Goal: Entertainment & Leisure: Consume media (video, audio)

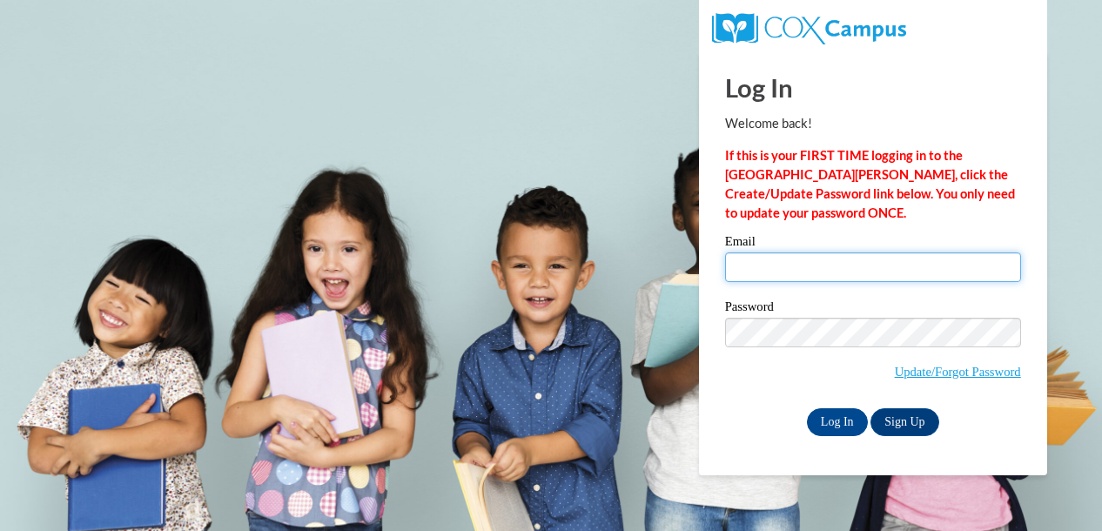
click at [754, 271] on input "Email" at bounding box center [873, 267] width 296 height 30
type input "kfleetwood@atlantaspeechschool.org"
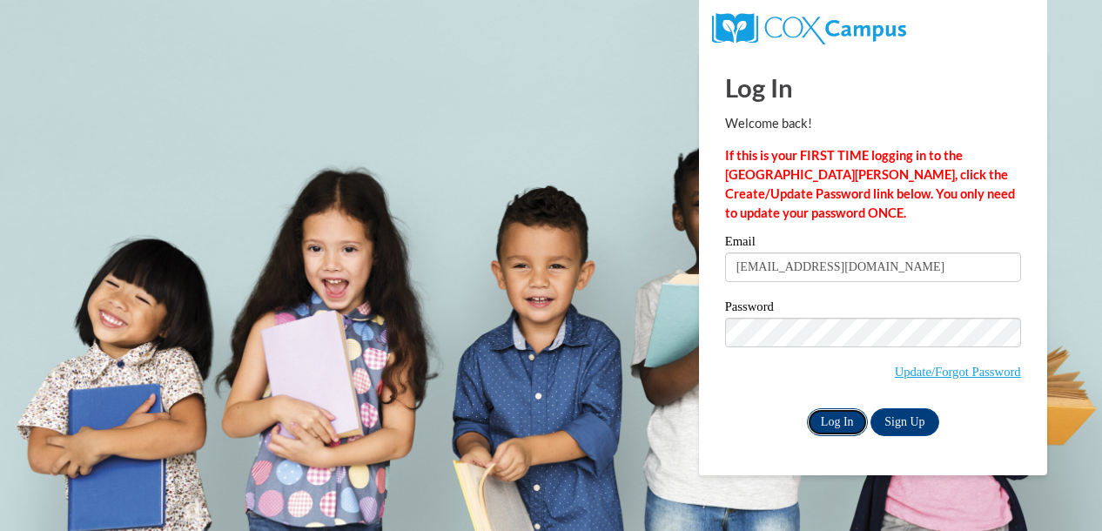
click at [835, 420] on input "Log In" at bounding box center [837, 422] width 61 height 28
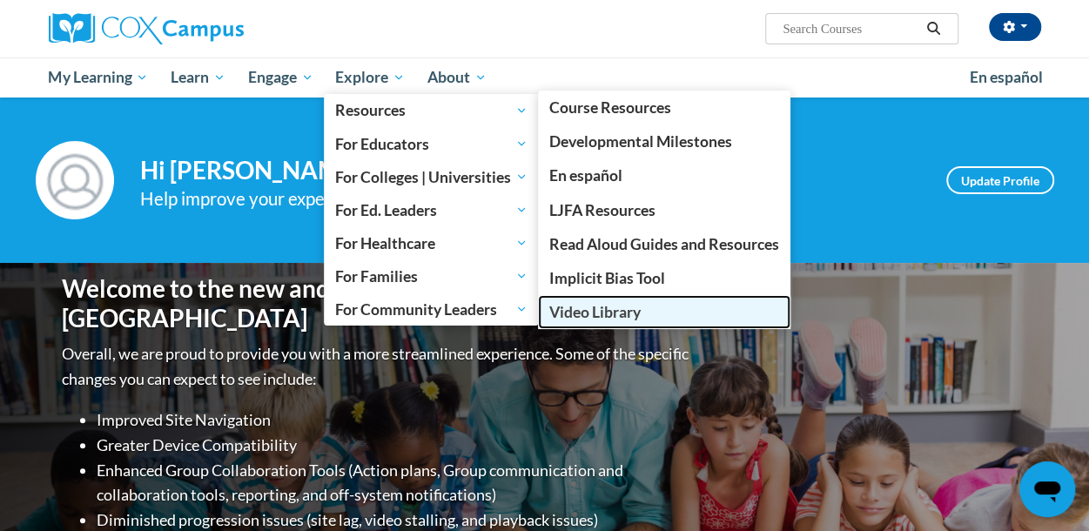
click at [628, 305] on span "Video Library" at bounding box center [594, 312] width 91 height 18
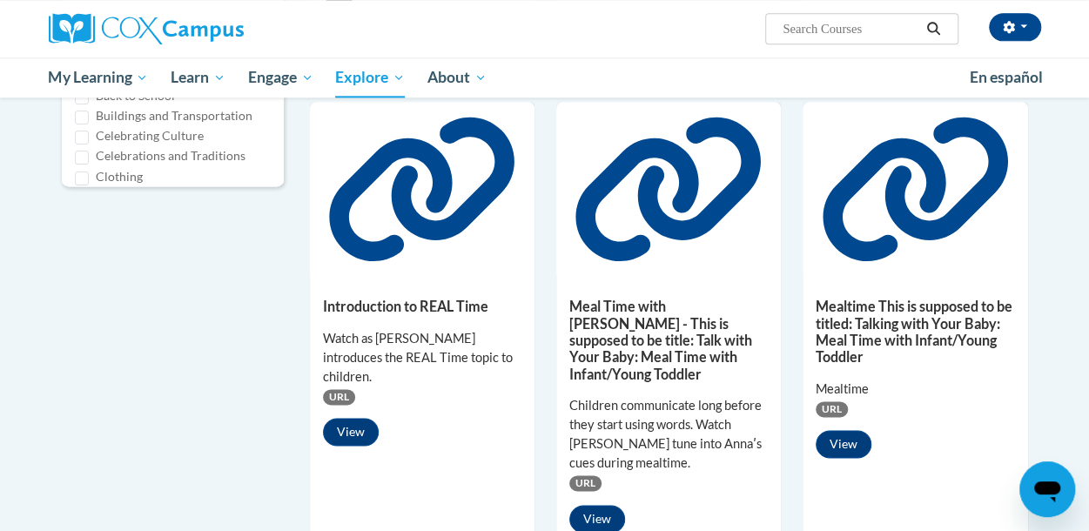
scroll to position [1056, 0]
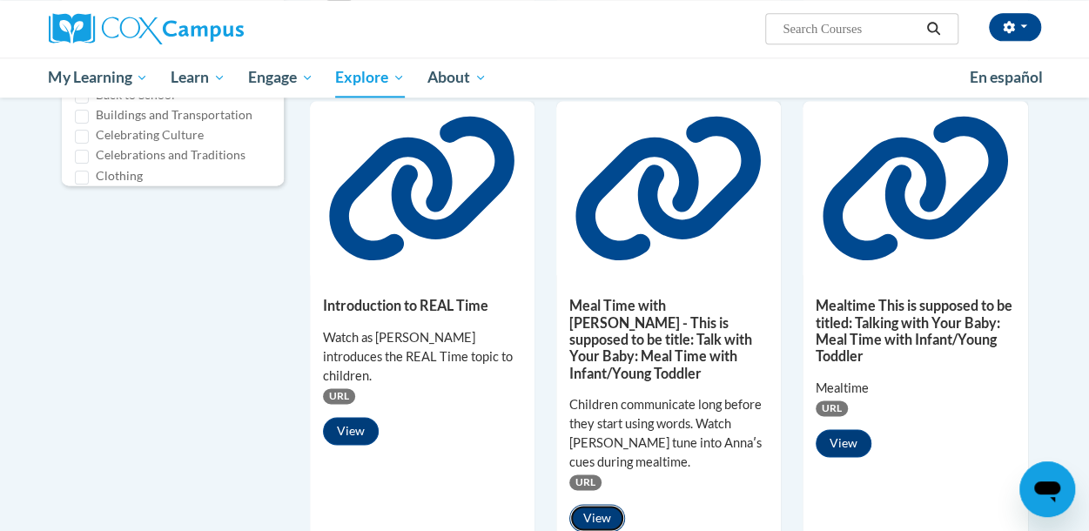
click at [592, 504] on button "View" at bounding box center [597, 518] width 56 height 28
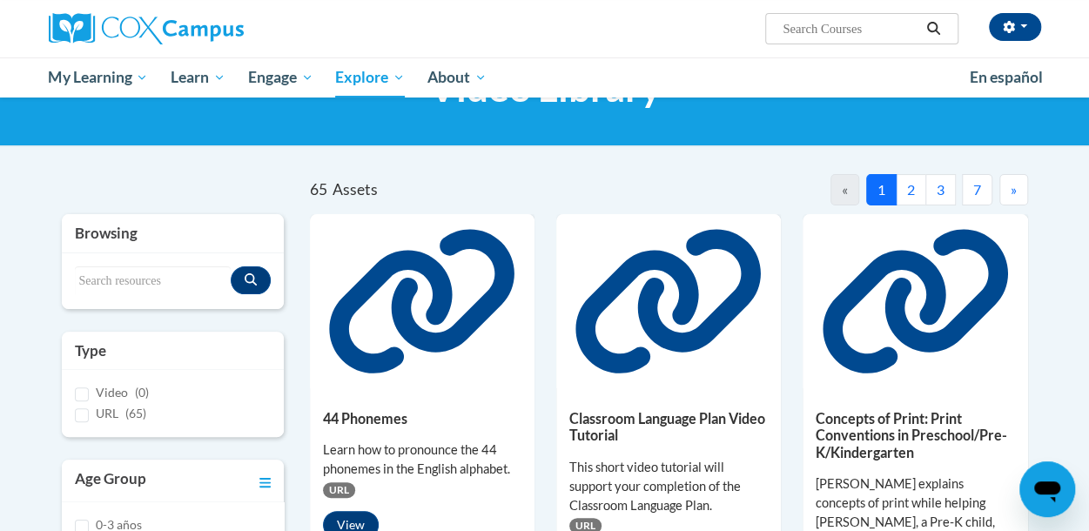
scroll to position [86, 0]
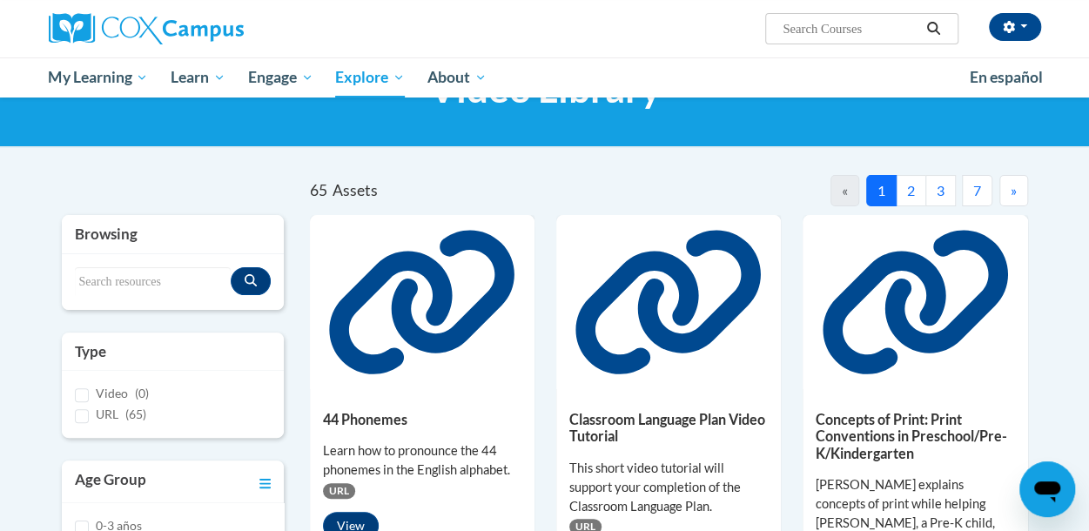
click at [904, 192] on button "2" at bounding box center [910, 190] width 30 height 31
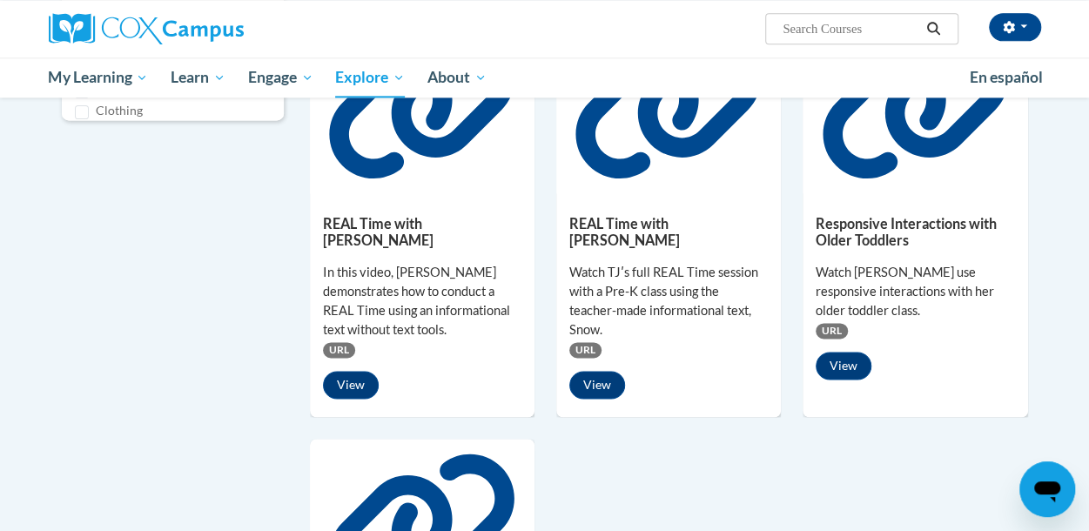
scroll to position [1157, 0]
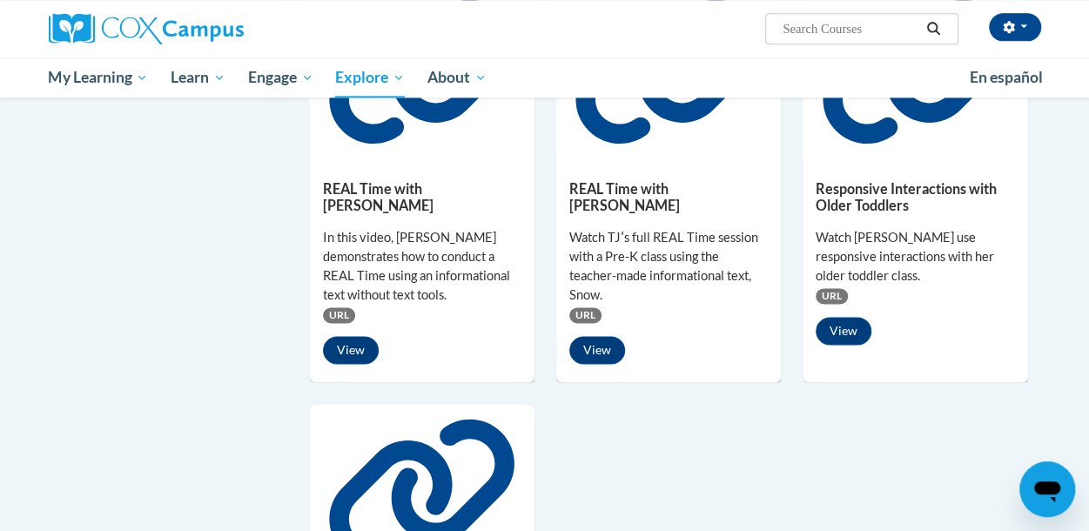
click at [440, 228] on div "In this video, [PERSON_NAME] demonstrates how to conduct a REAL Time using an i…" at bounding box center [422, 266] width 198 height 77
click at [357, 336] on button "View" at bounding box center [351, 350] width 56 height 28
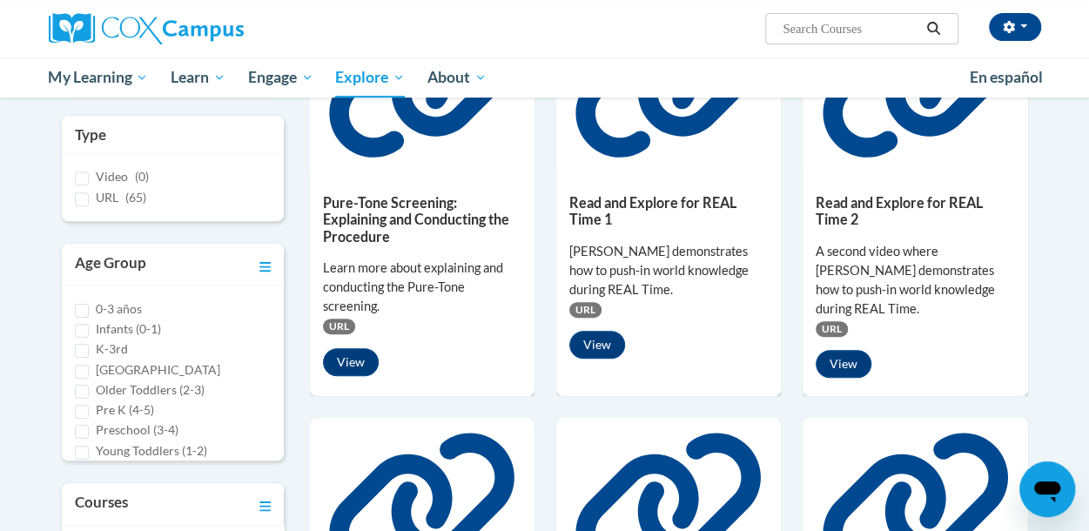
scroll to position [69, 0]
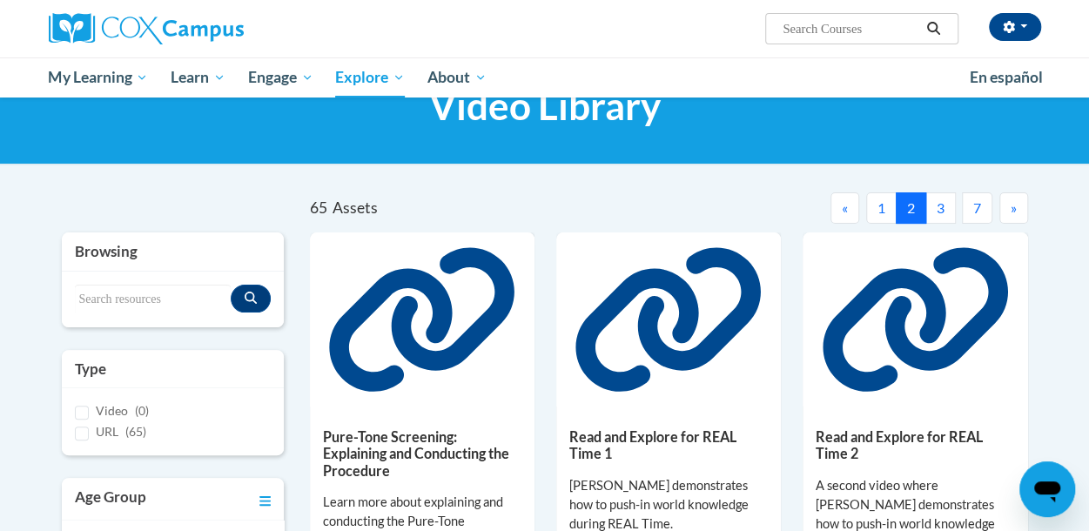
click at [944, 211] on button "3" at bounding box center [940, 207] width 30 height 31
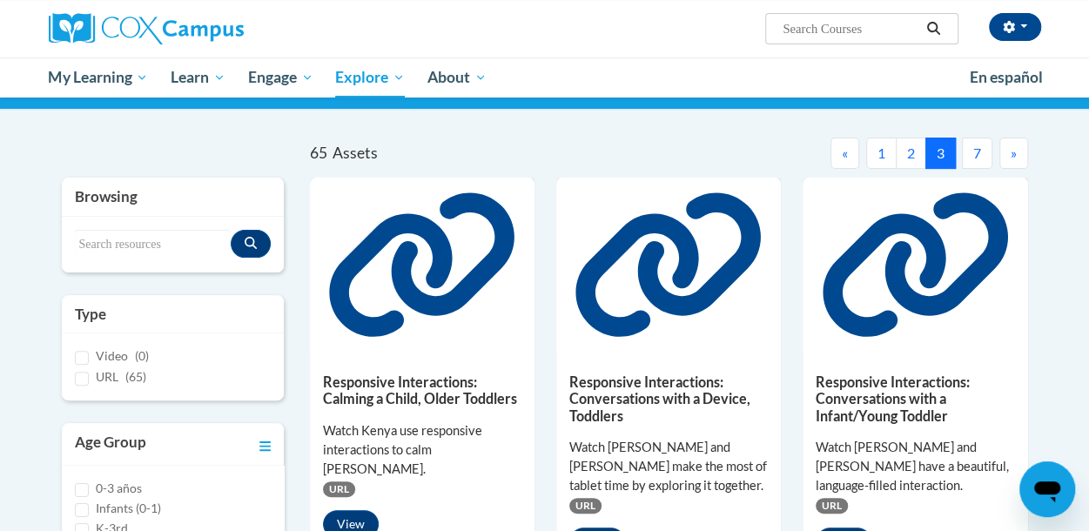
scroll to position [125, 0]
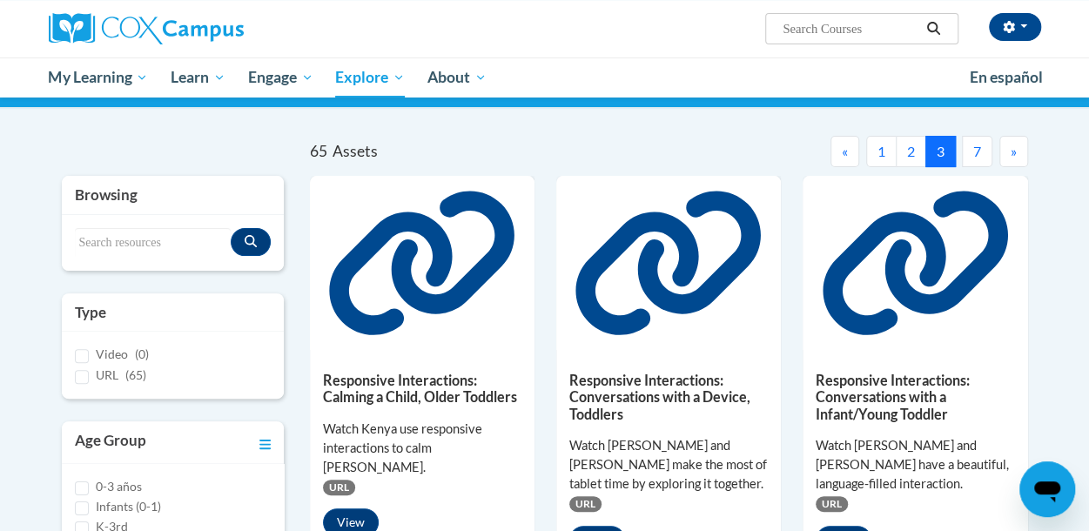
click at [914, 151] on button "2" at bounding box center [910, 151] width 30 height 31
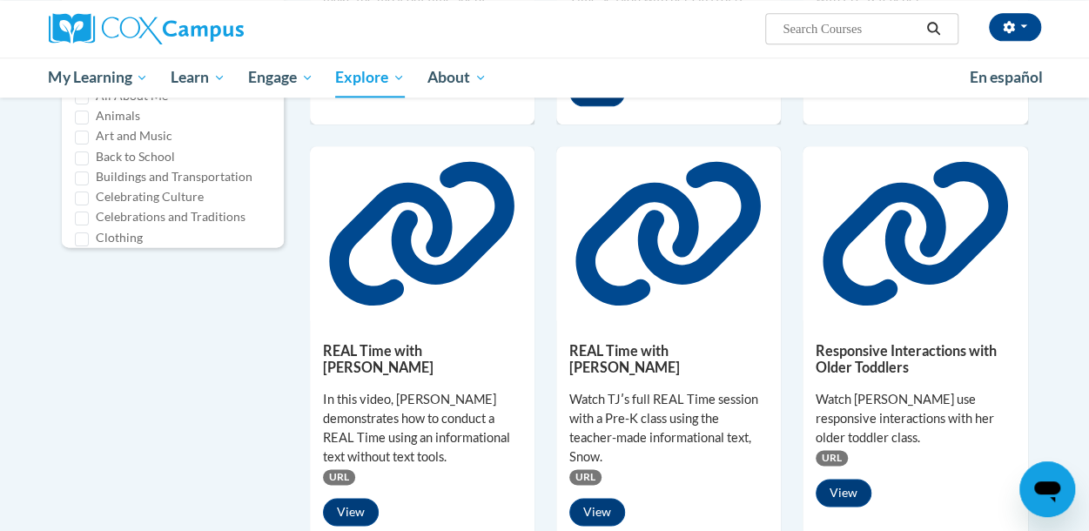
scroll to position [1000, 0]
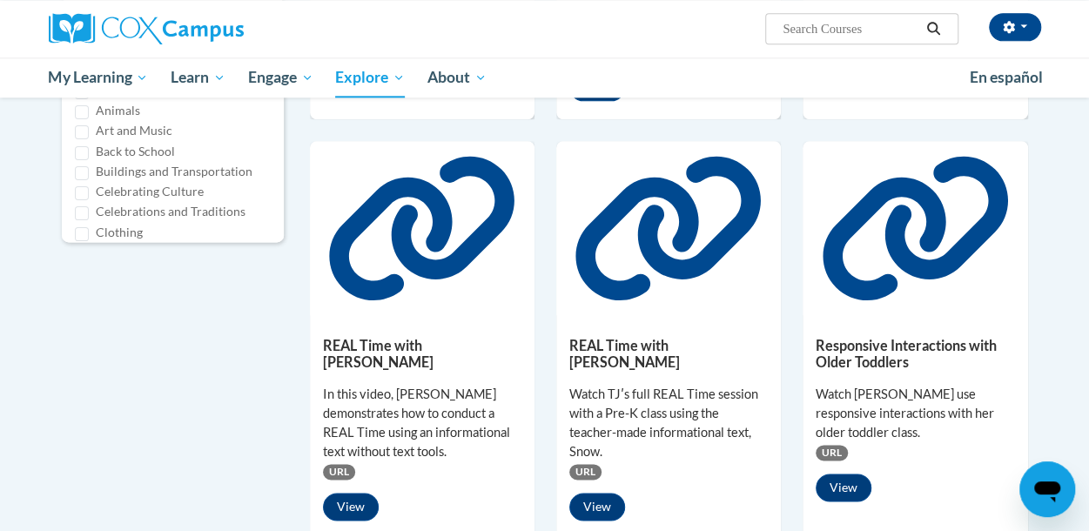
click at [703, 315] on div "REAL Time with TJ Watch TJʹs full REAL Time session with a Pre-K class using th…" at bounding box center [668, 424] width 225 height 219
click at [594, 493] on button "View" at bounding box center [597, 507] width 56 height 28
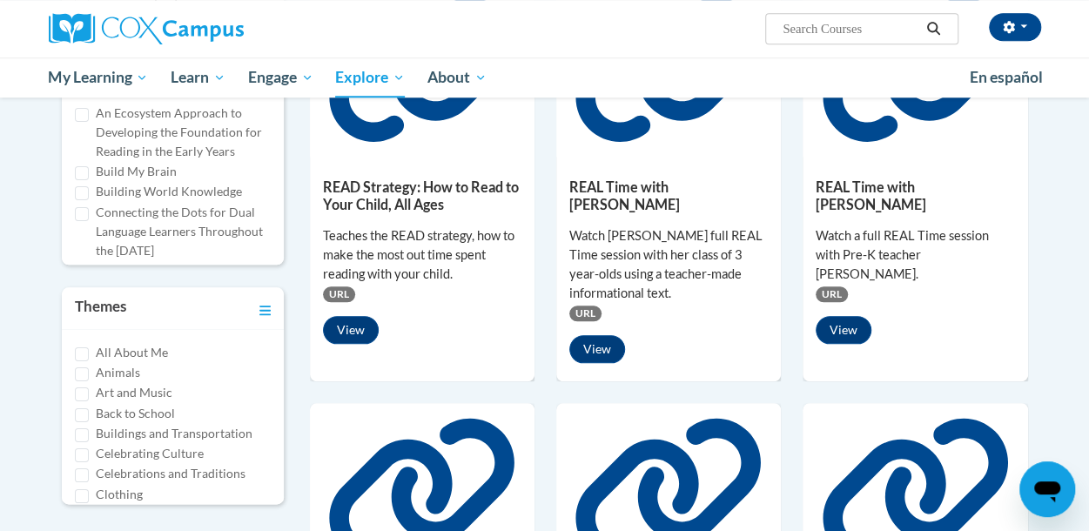
scroll to position [737, 0]
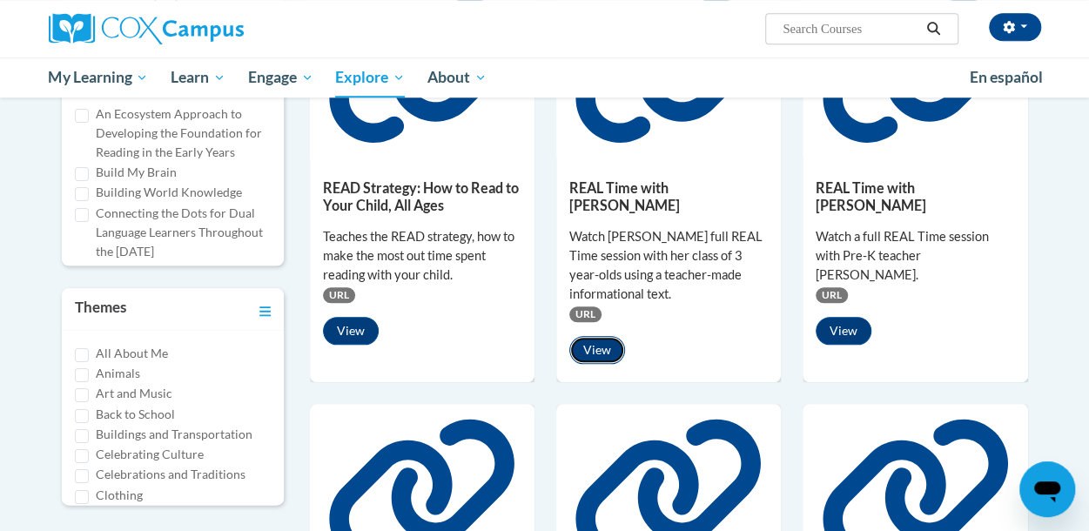
click at [594, 336] on button "View" at bounding box center [597, 350] width 56 height 28
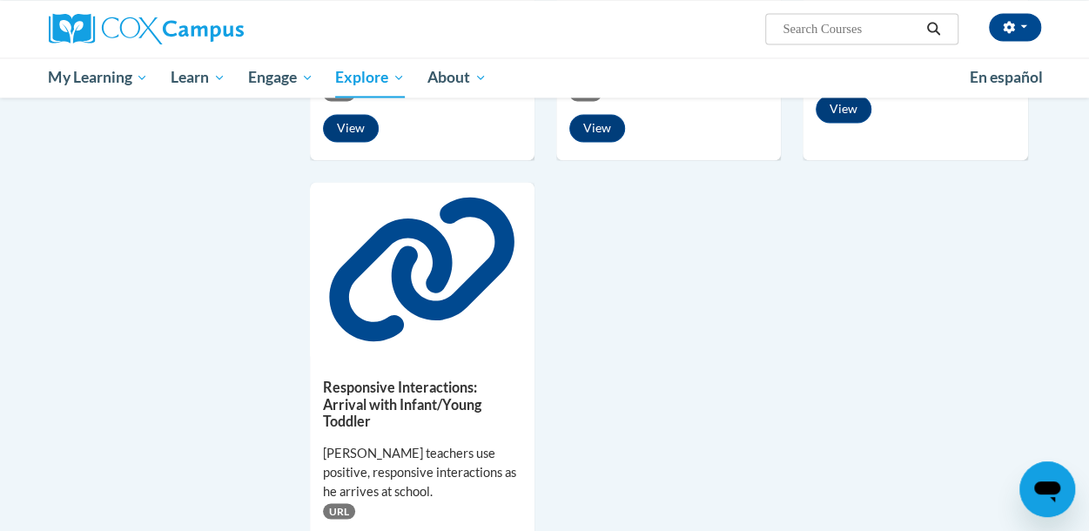
scroll to position [1380, 0]
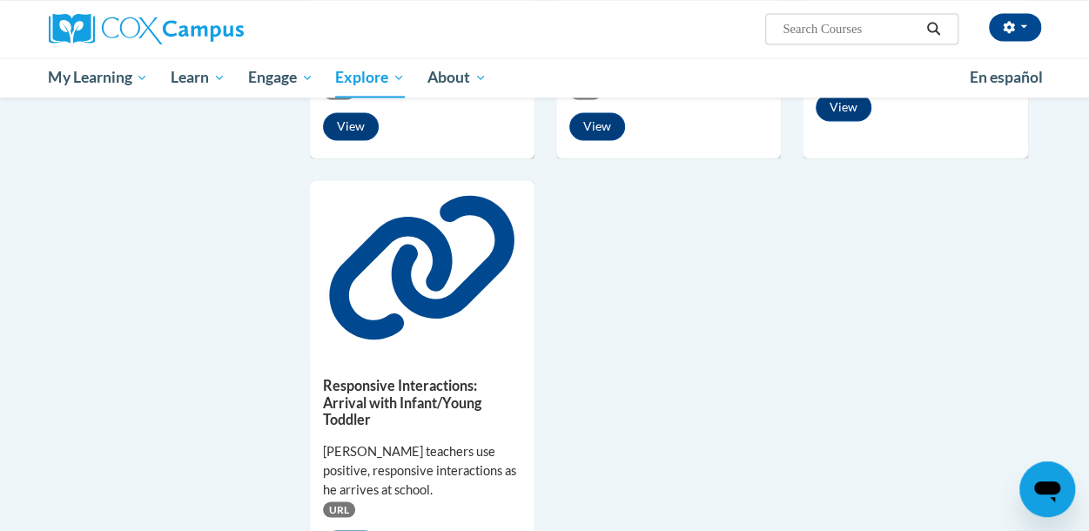
click at [416, 301] on icon at bounding box center [422, 267] width 196 height 157
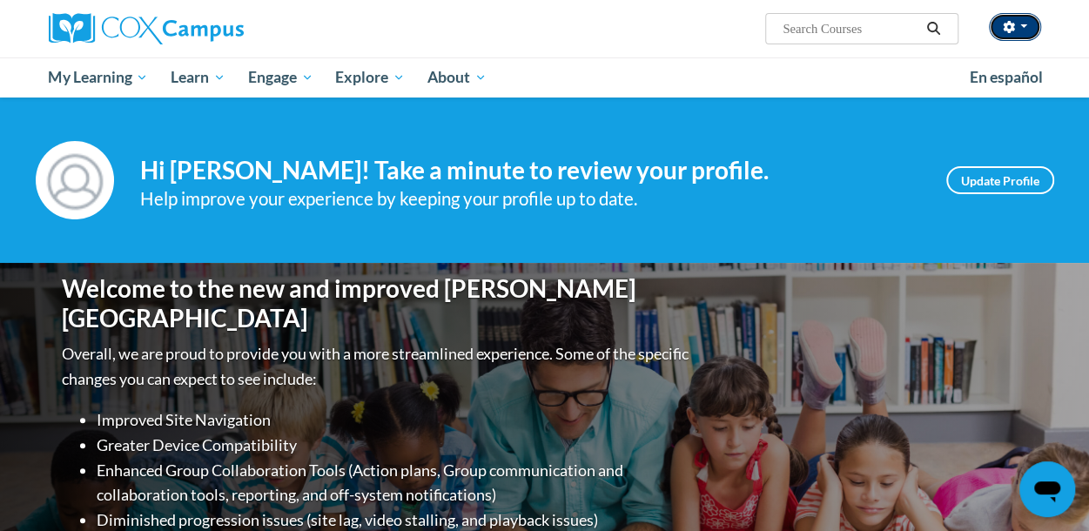
click at [1016, 32] on button "button" at bounding box center [1015, 27] width 52 height 28
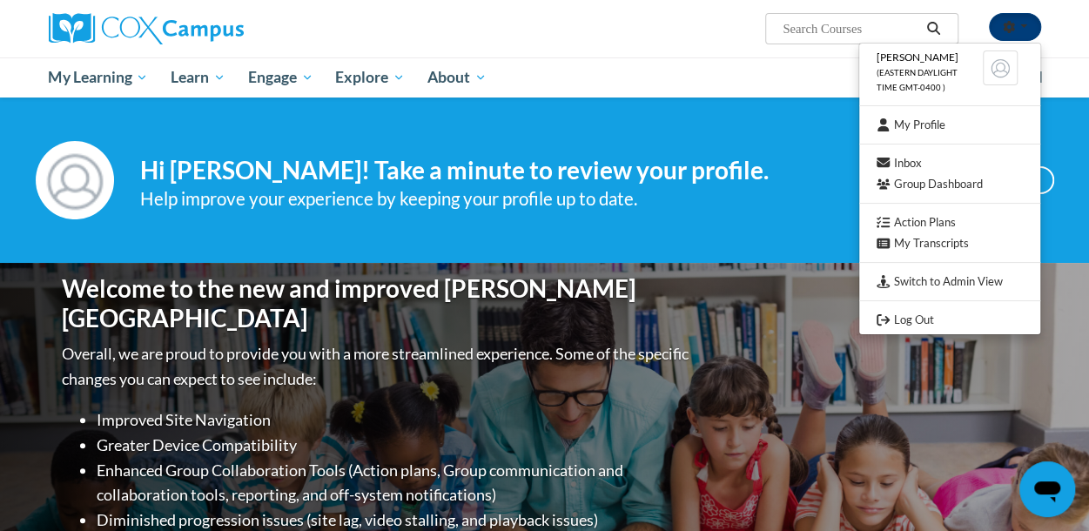
click at [1016, 32] on button "button" at bounding box center [1015, 27] width 52 height 28
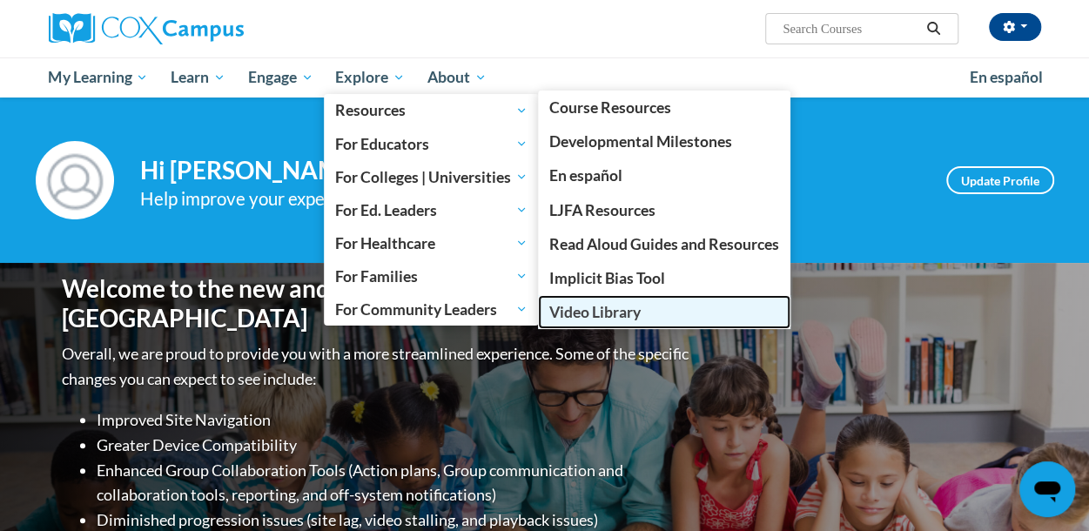
click at [583, 320] on span "Video Library" at bounding box center [594, 312] width 91 height 18
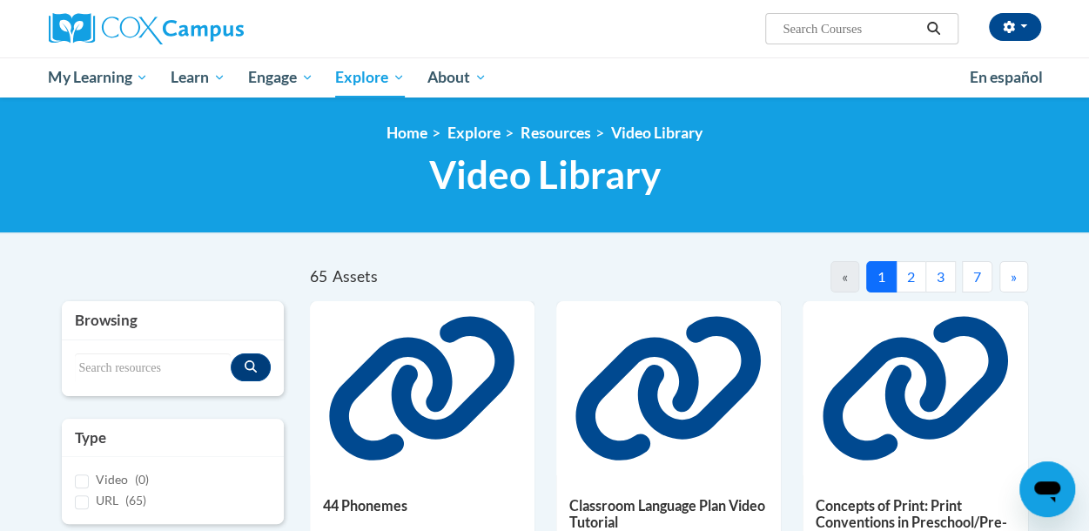
click at [907, 269] on button "2" at bounding box center [910, 276] width 30 height 31
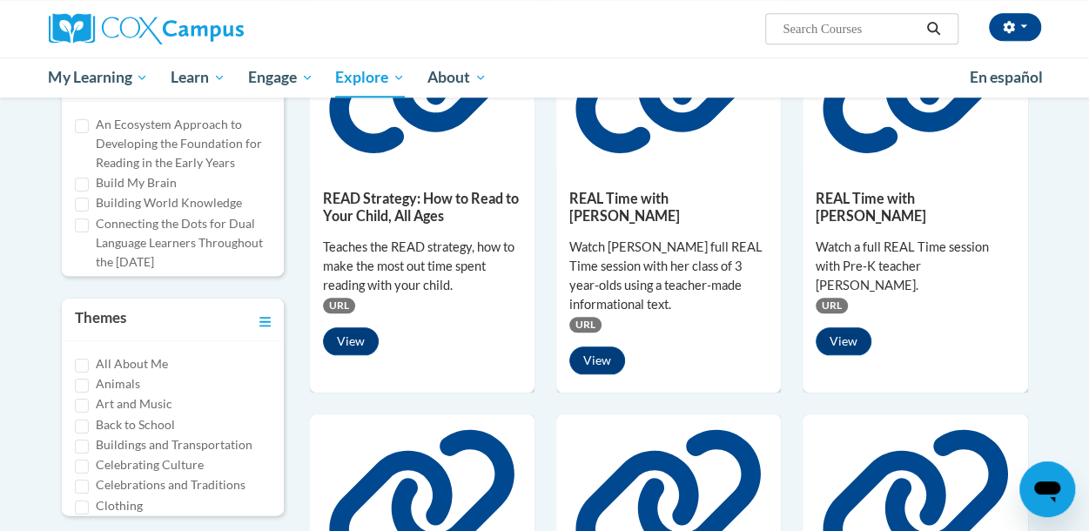
scroll to position [726, 0]
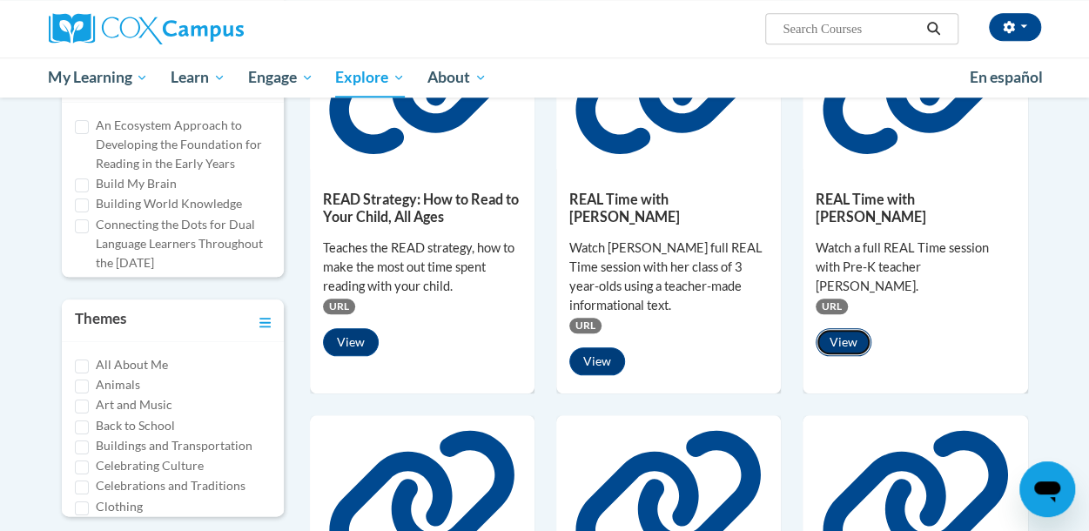
click at [844, 328] on button "View" at bounding box center [843, 342] width 56 height 28
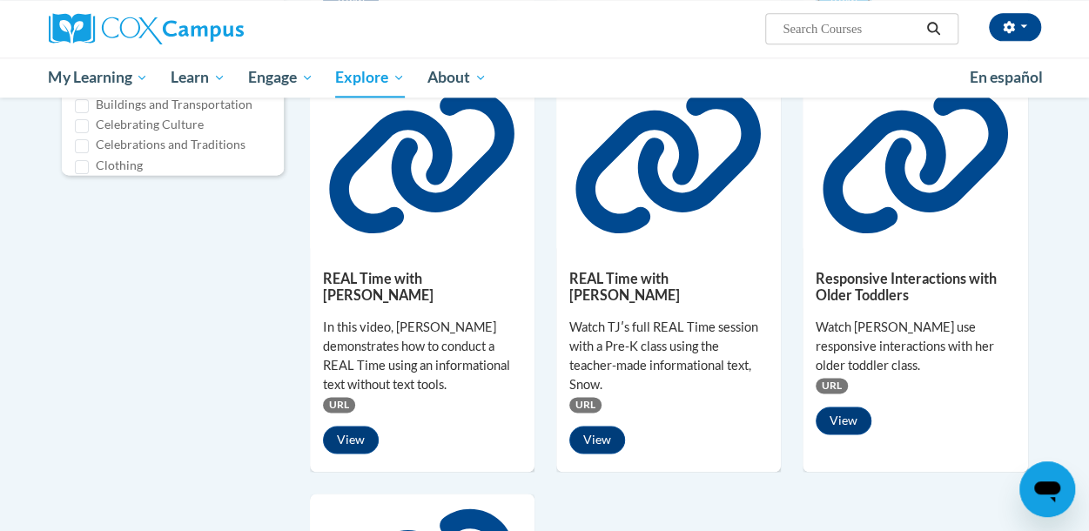
scroll to position [1066, 0]
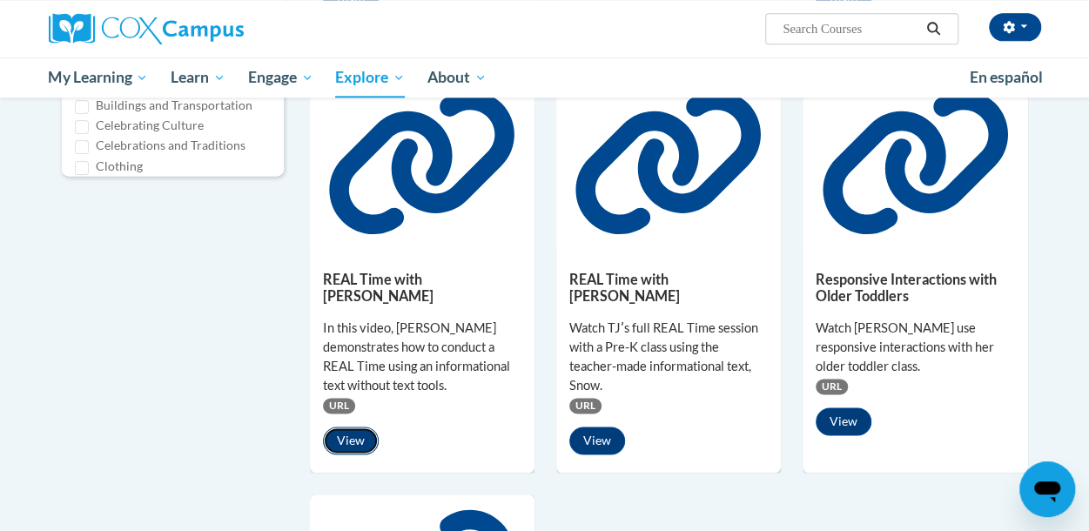
click at [357, 426] on button "View" at bounding box center [351, 440] width 56 height 28
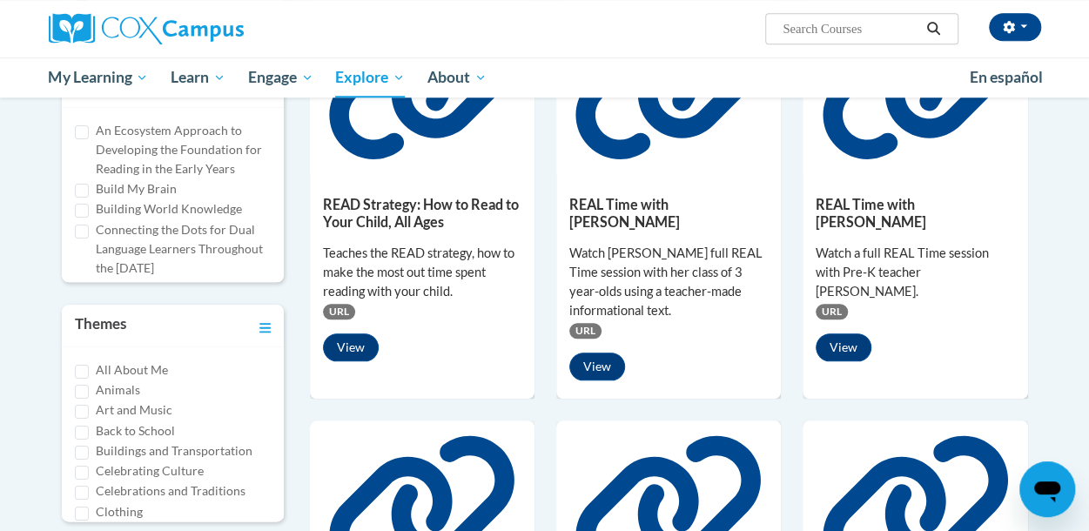
scroll to position [678, 0]
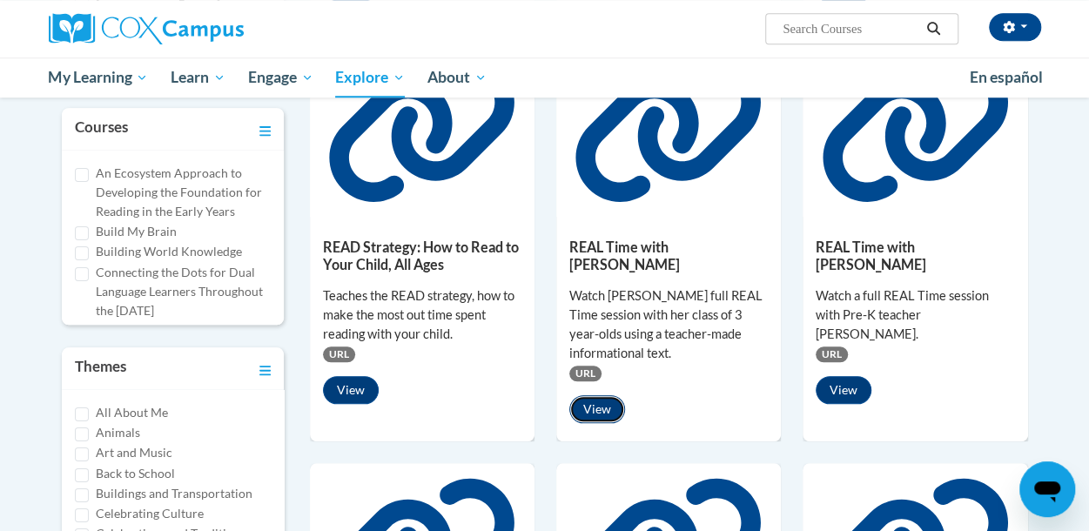
click at [615, 395] on button "View" at bounding box center [597, 409] width 56 height 28
